Goal: Find specific page/section: Find specific page/section

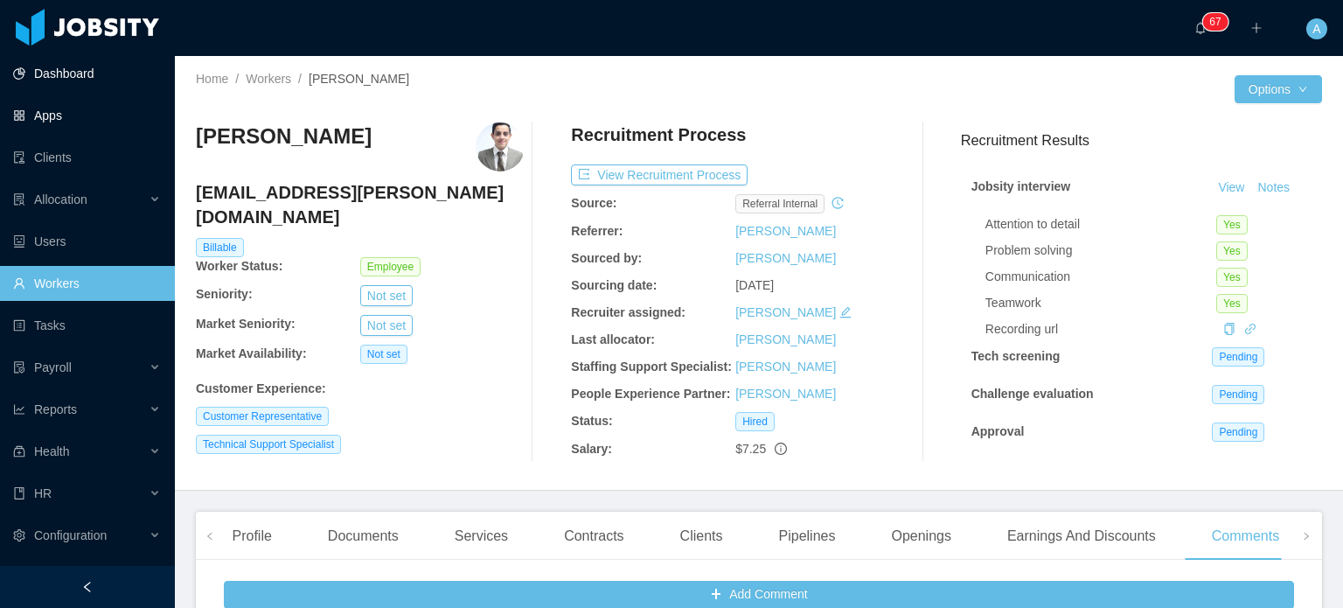
scroll to position [12, 0]
click at [80, 157] on link "Clients" at bounding box center [87, 157] width 148 height 35
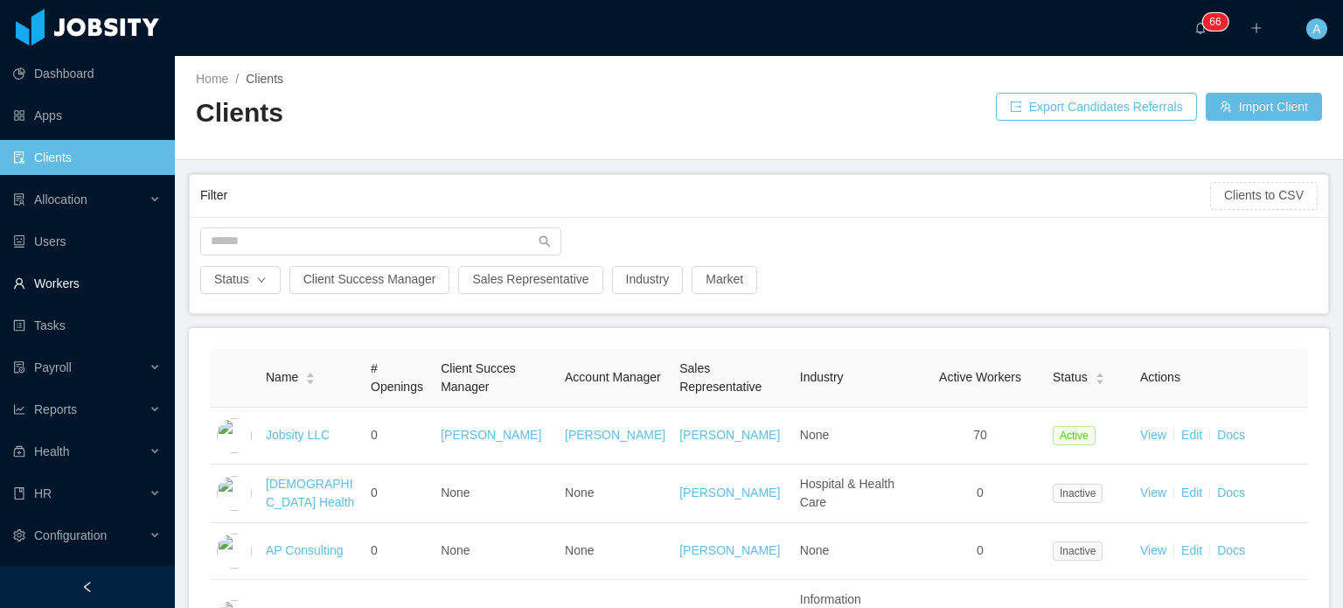
click at [50, 281] on link "Workers" at bounding box center [87, 283] width 148 height 35
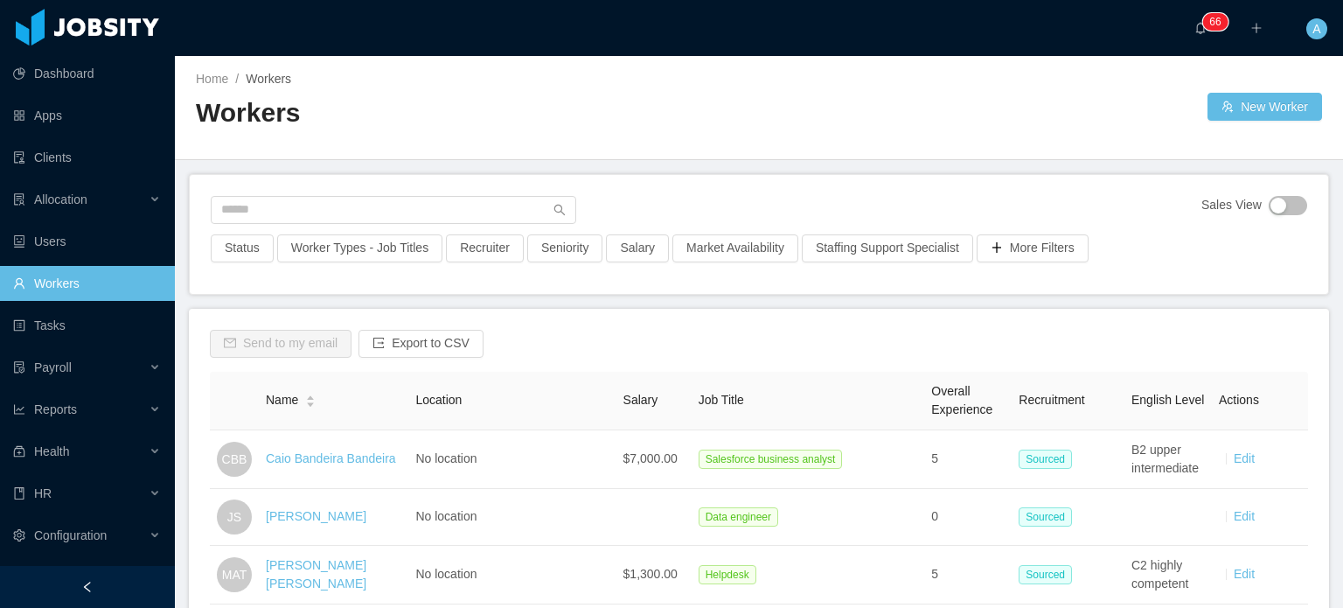
click at [274, 224] on div "Sales View" at bounding box center [759, 215] width 1096 height 38
click at [286, 205] on input "text" at bounding box center [393, 210] width 365 height 28
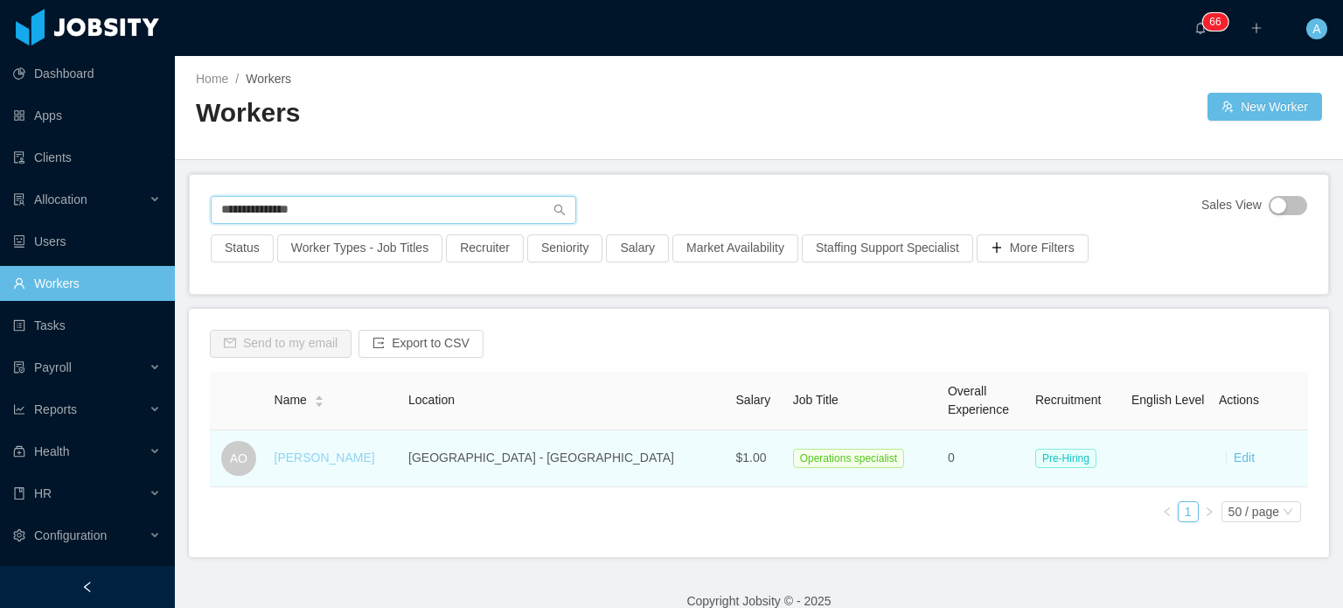
type input "**********"
click at [343, 459] on link "[PERSON_NAME]" at bounding box center [324, 457] width 101 height 14
